Goal: Communication & Community: Answer question/provide support

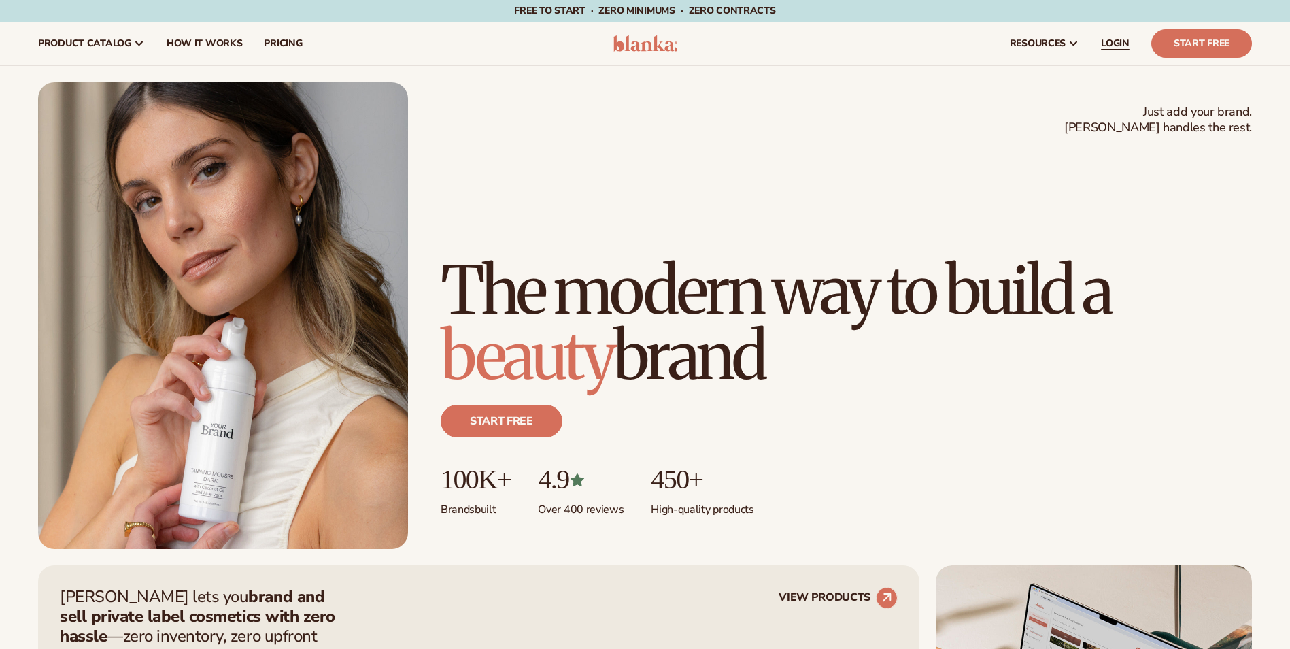
click at [1104, 41] on span "LOGIN" at bounding box center [1115, 43] width 29 height 11
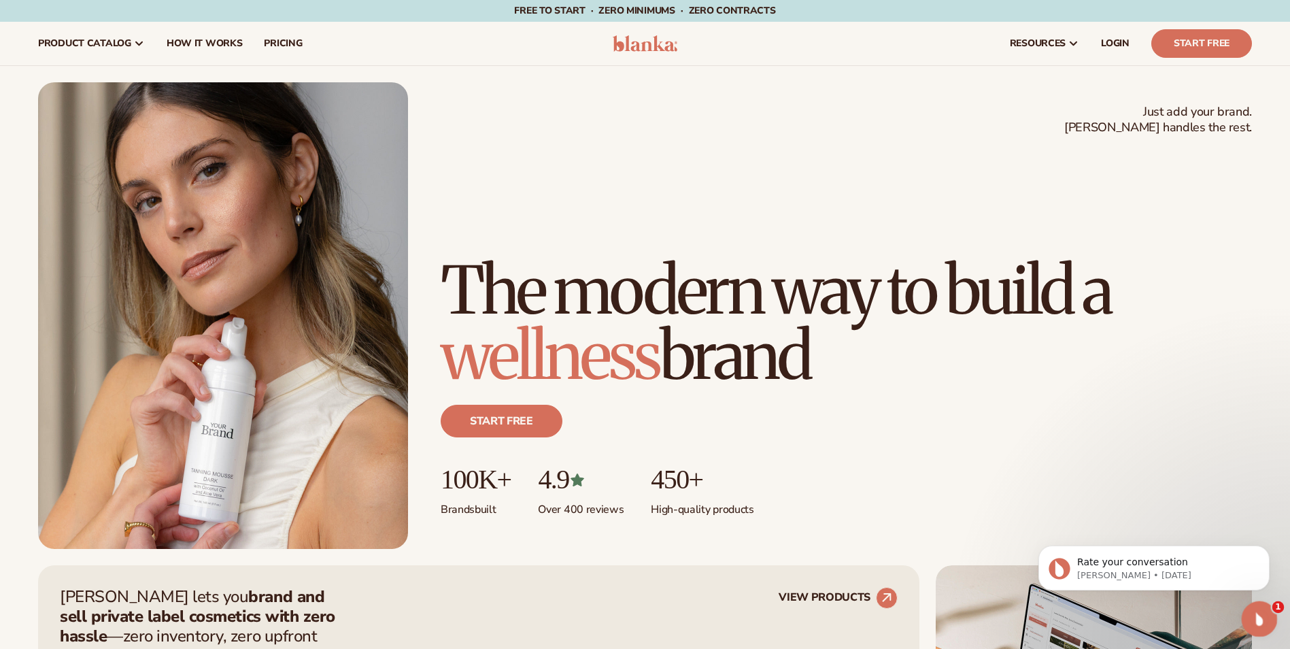
click at [1254, 608] on icon "Open Intercom Messenger" at bounding box center [1258, 617] width 22 height 22
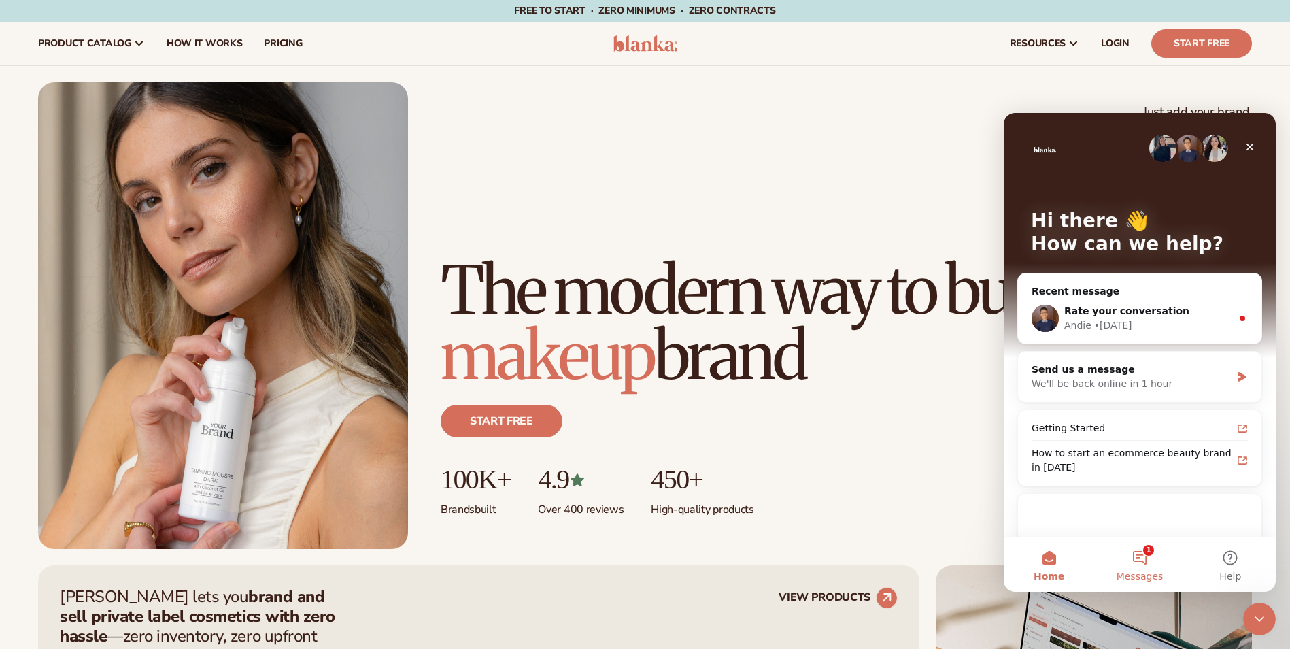
click at [1132, 563] on button "1 Messages" at bounding box center [1139, 564] width 90 height 54
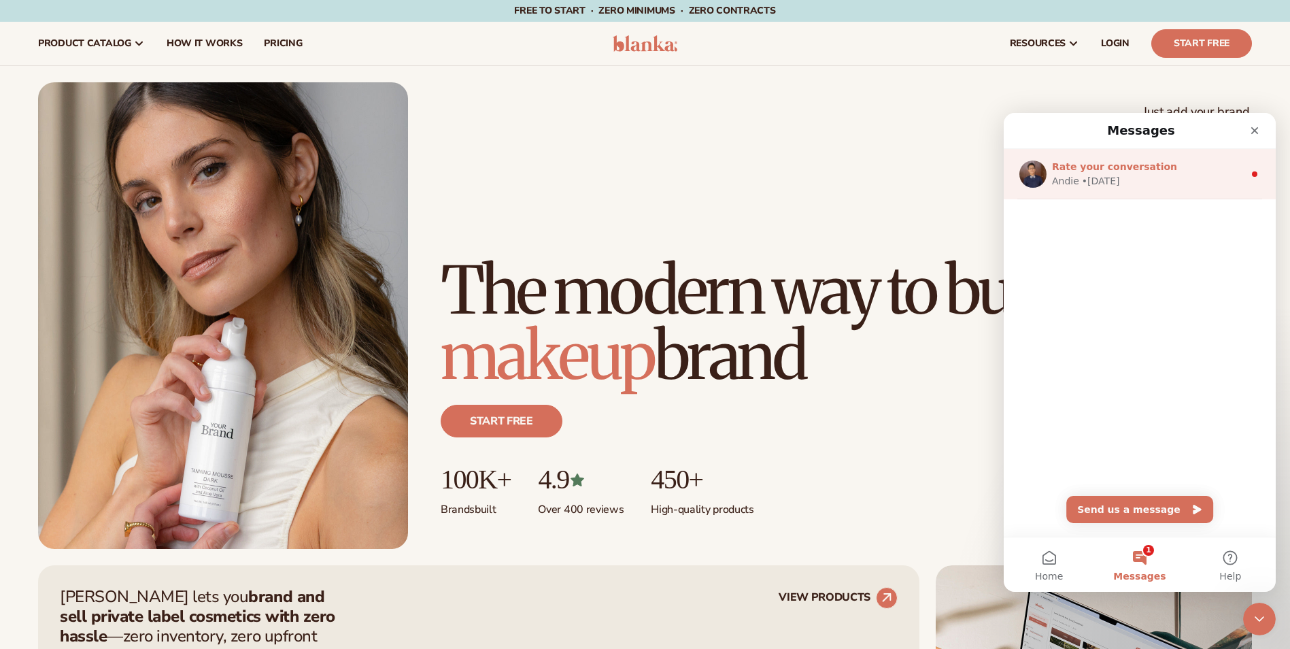
click at [1137, 184] on div "Andie • [DATE]" at bounding box center [1148, 181] width 192 height 14
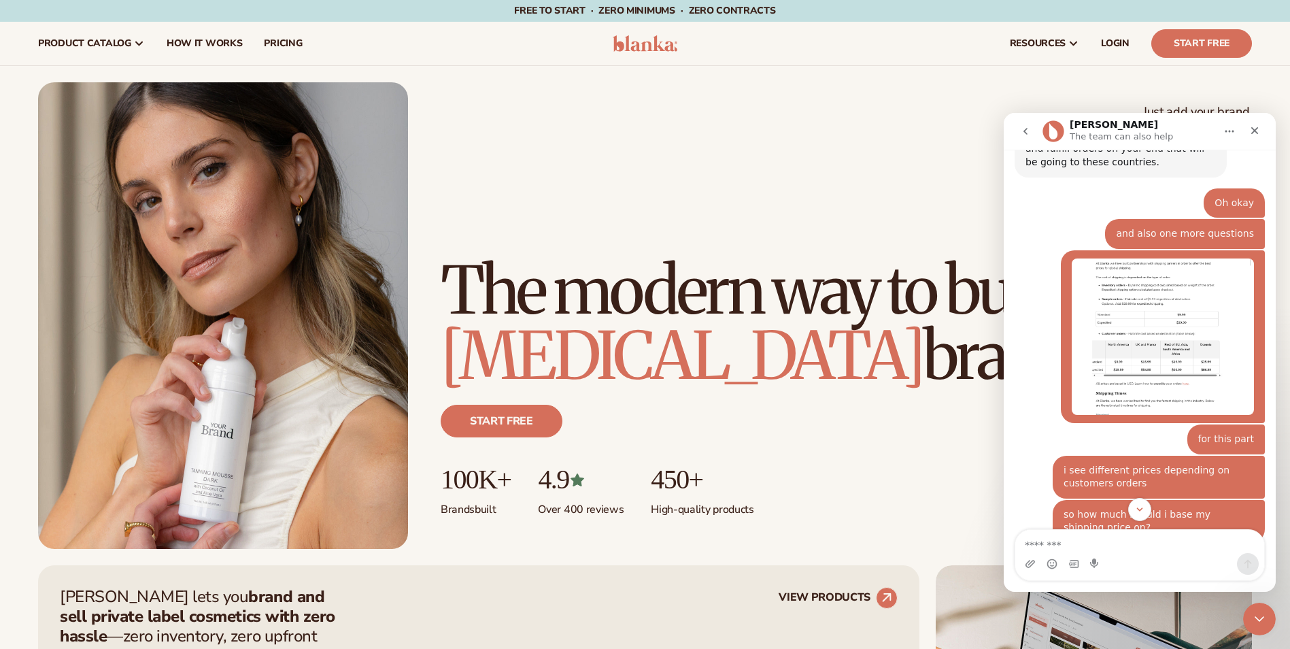
scroll to position [4480, 0]
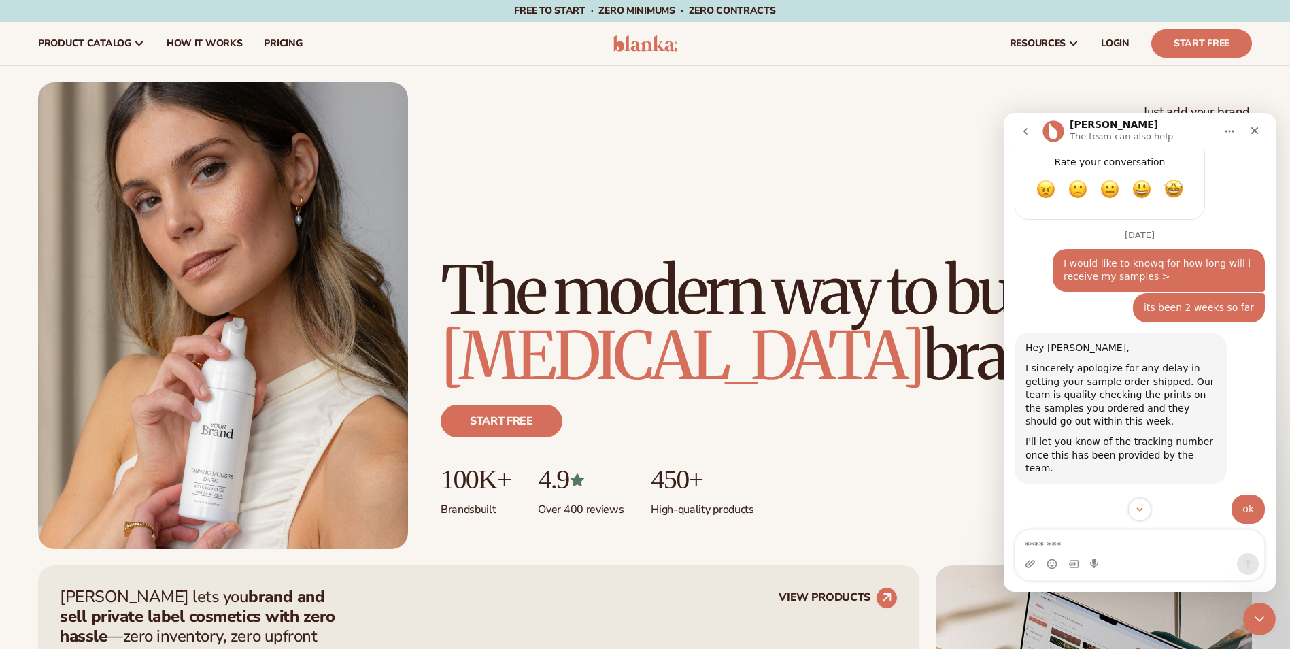
drag, startPoint x: 1273, startPoint y: 177, endPoint x: 2304, endPoint y: 686, distance: 1149.8
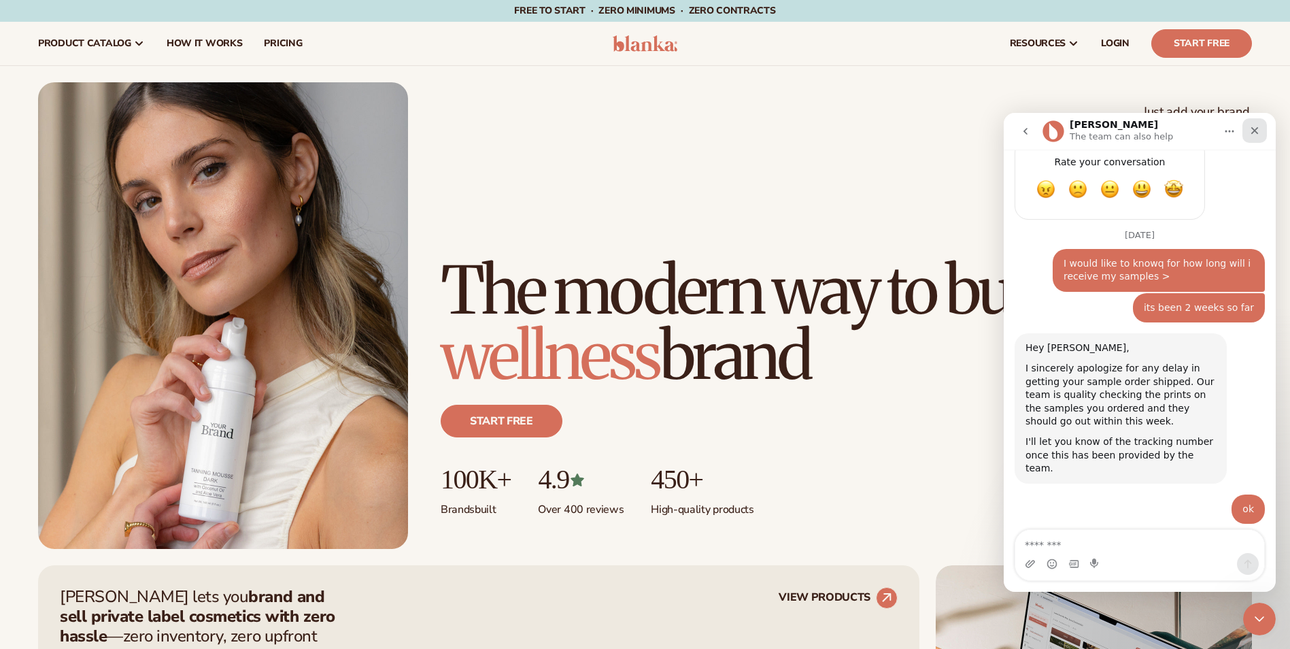
click at [1254, 136] on div "Close" at bounding box center [1255, 130] width 24 height 24
